Goal: Find contact information: Find contact information

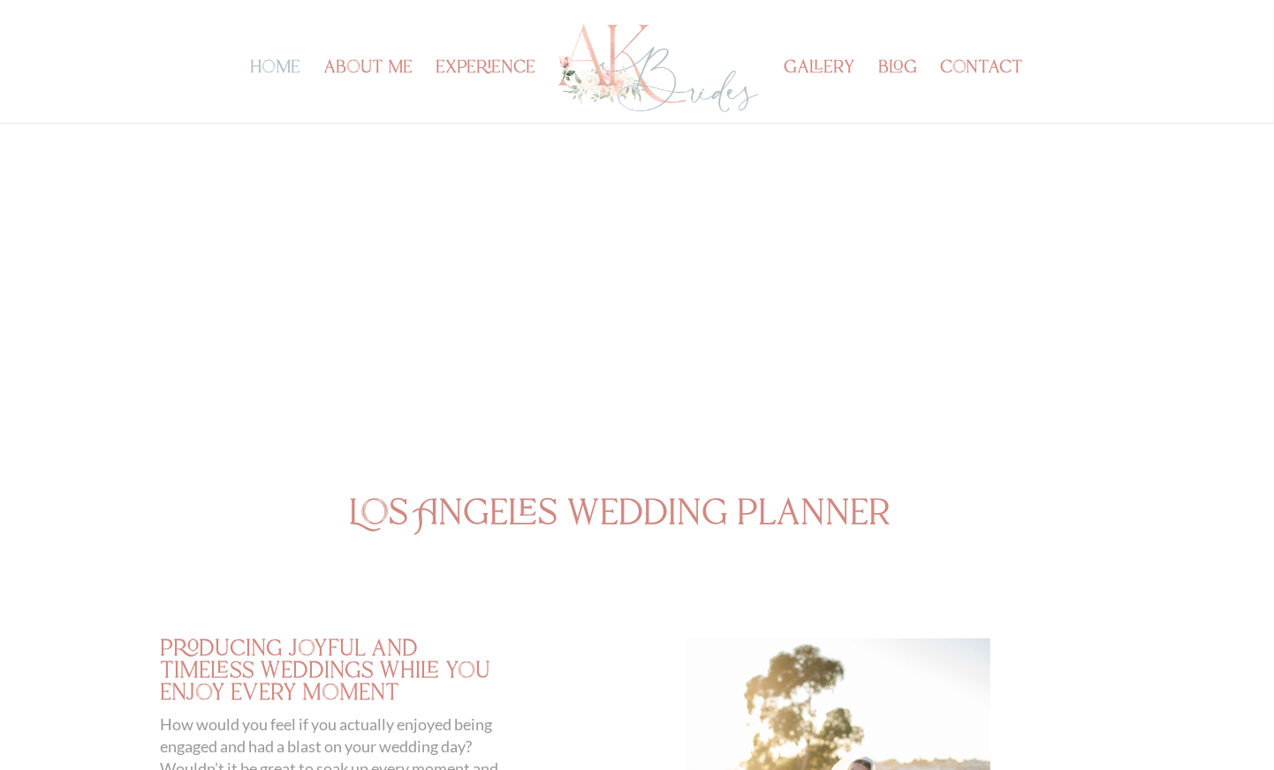
click at [970, 64] on link "contact" at bounding box center [982, 92] width 83 height 61
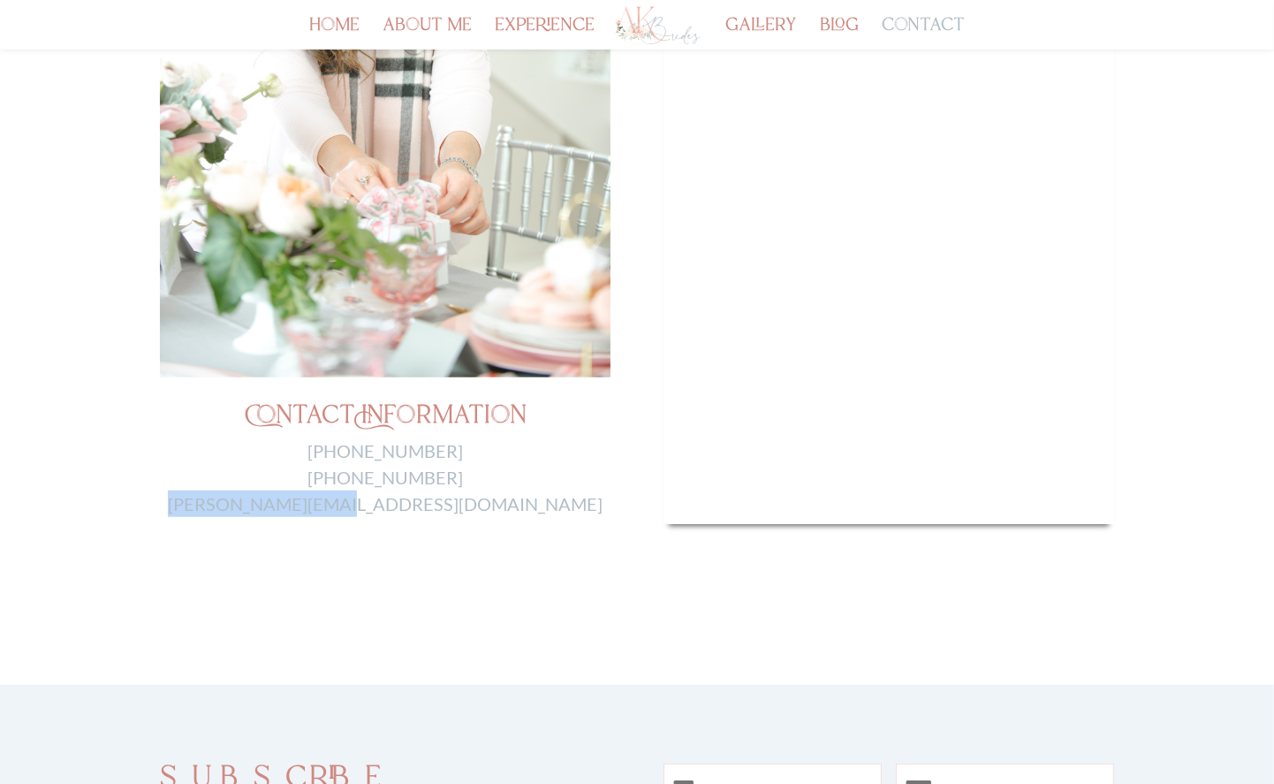
drag, startPoint x: 481, startPoint y: 503, endPoint x: 295, endPoint y: 504, distance: 185.5
click at [295, 504] on p "[PHONE_NUMBER] [PHONE_NUMBER] [PERSON_NAME][EMAIL_ADDRESS][DOMAIN_NAME]" at bounding box center [385, 477] width 451 height 80
copy link "[PERSON_NAME][EMAIL_ADDRESS][DOMAIN_NAME]"
